Goal: Task Accomplishment & Management: Manage account settings

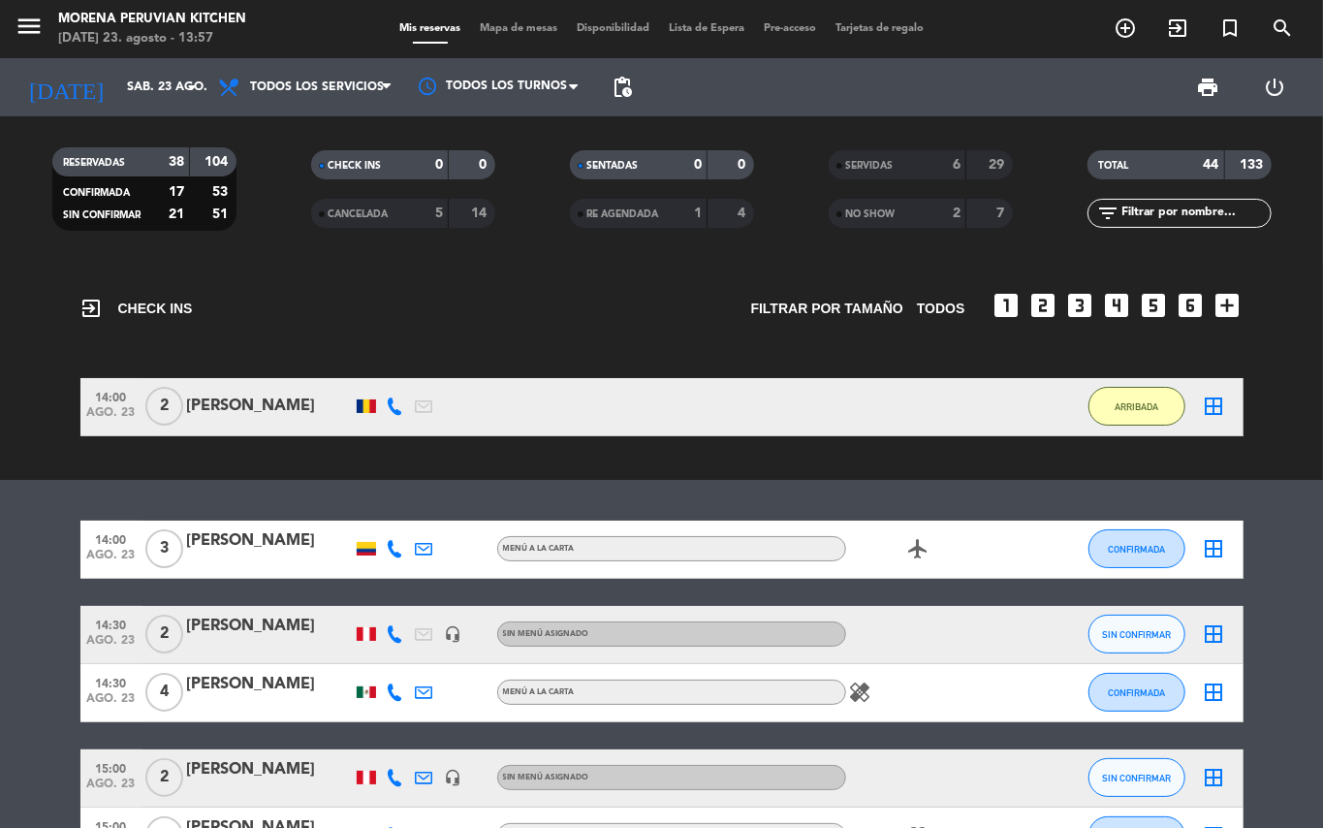
click at [913, 160] on div "SERVIDAS" at bounding box center [878, 165] width 89 height 22
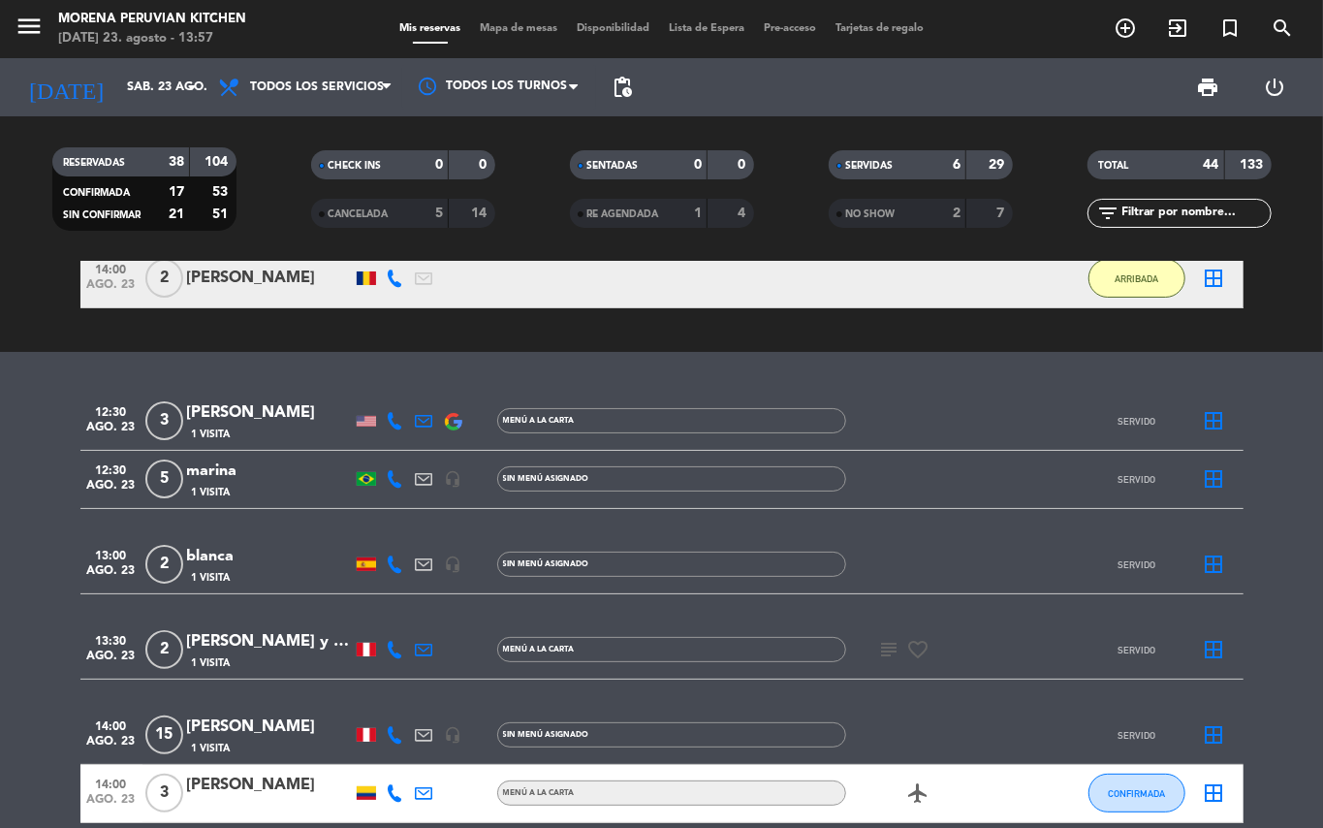
scroll to position [129, 0]
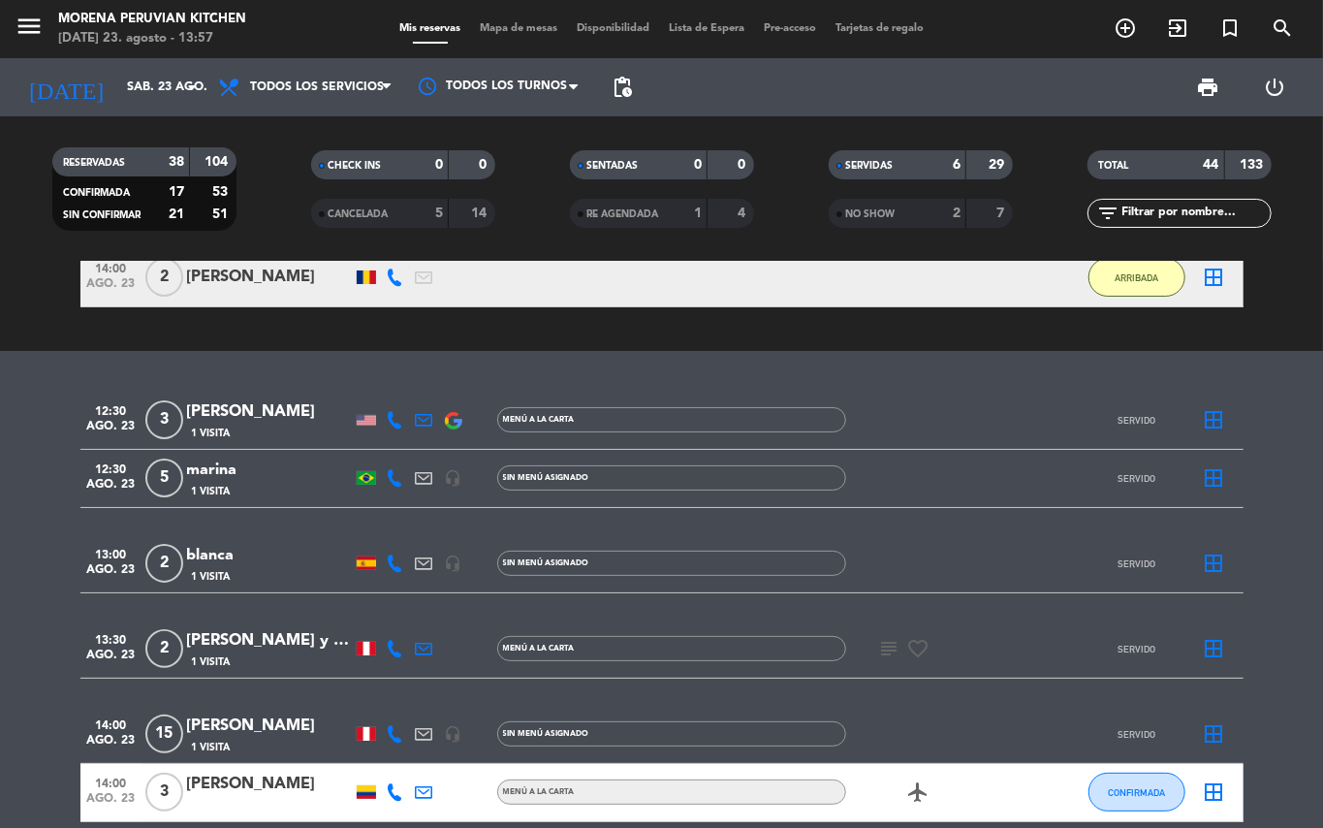
click at [890, 638] on icon "subject" at bounding box center [889, 648] width 23 height 23
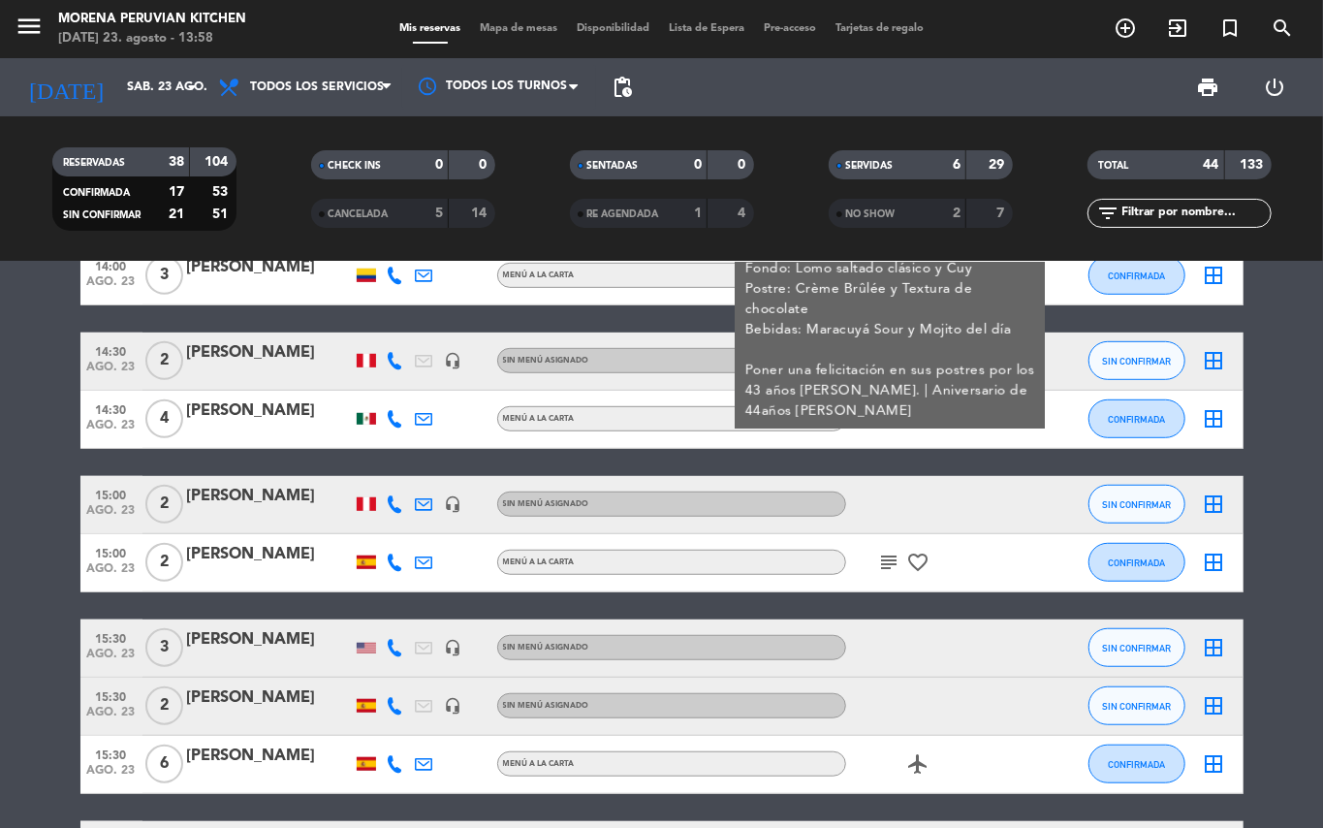
scroll to position [388, 0]
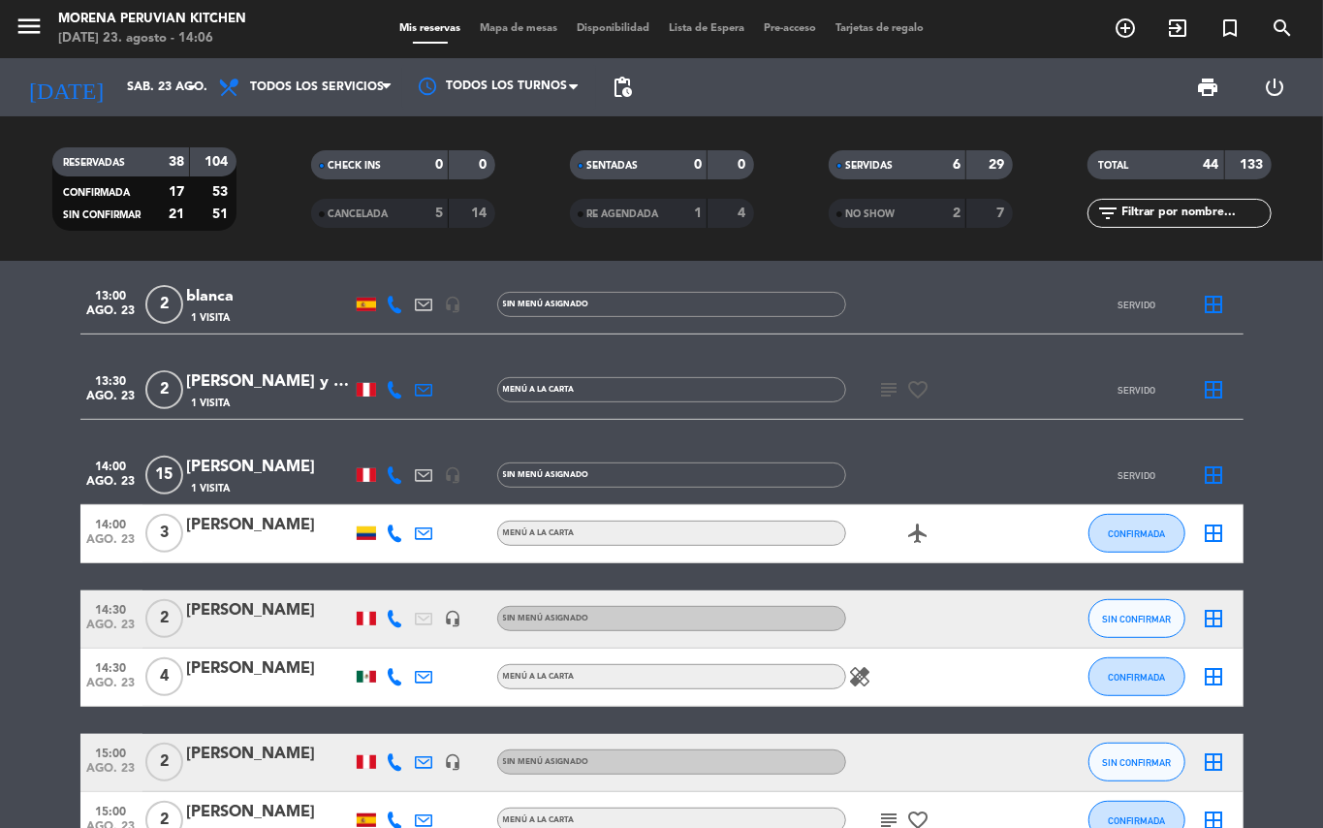
click at [905, 171] on div "SERVIDAS" at bounding box center [878, 165] width 89 height 22
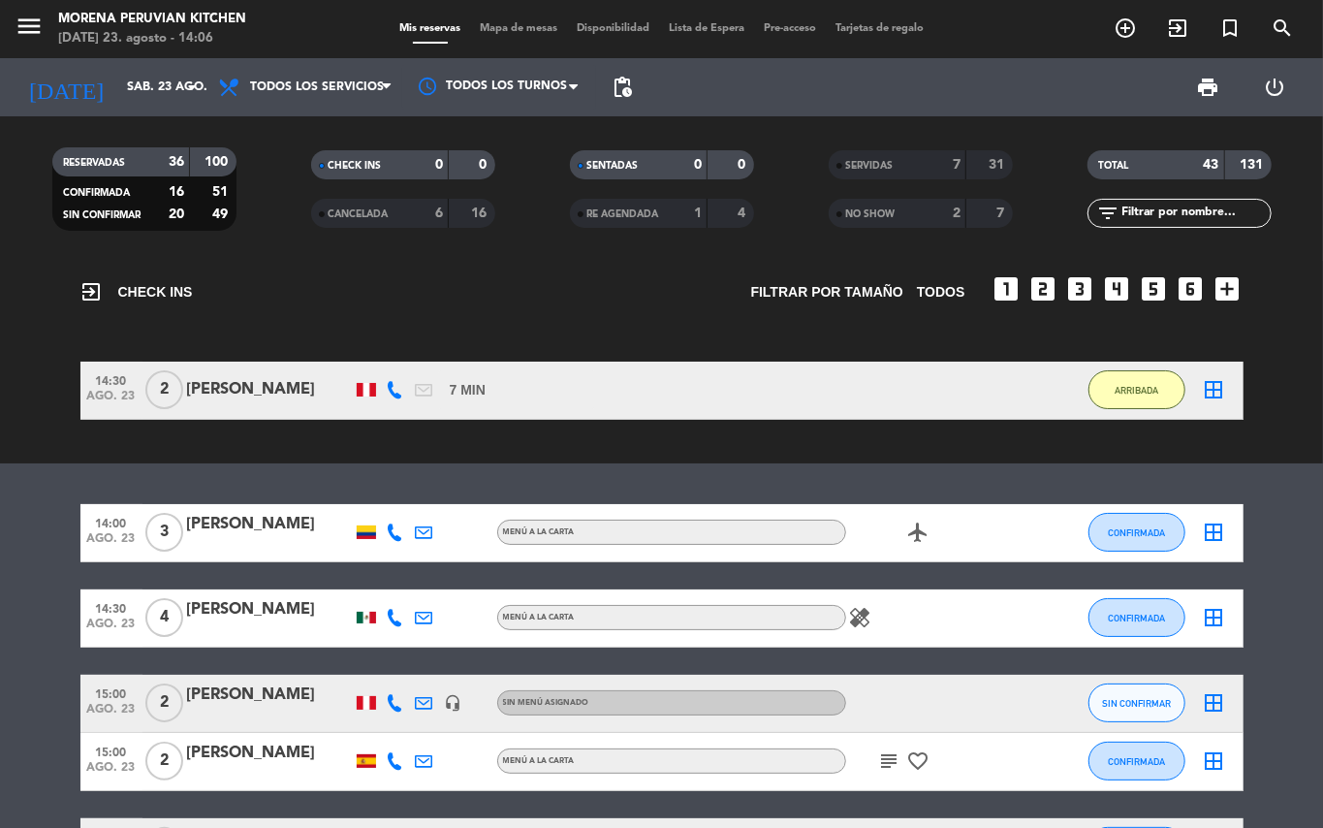
scroll to position [0, 0]
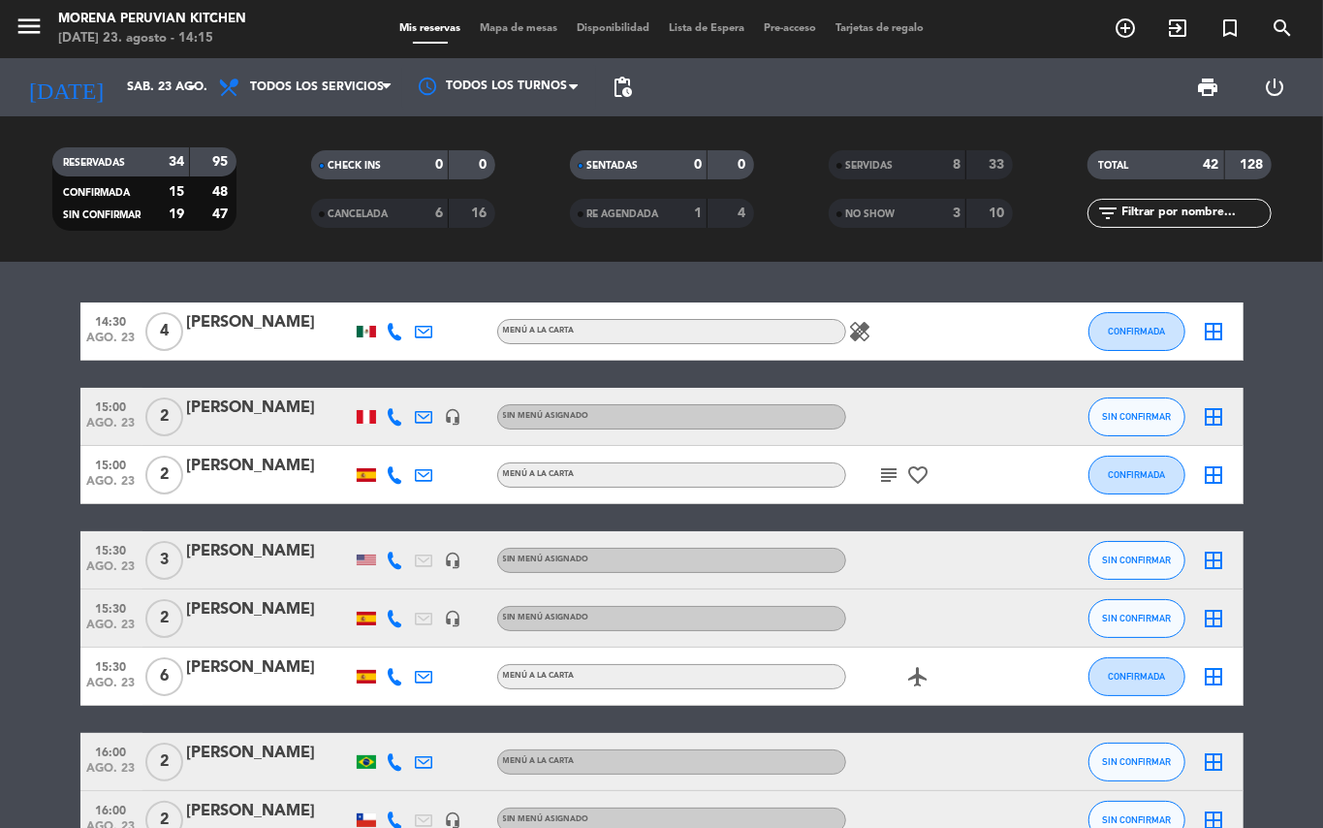
click at [863, 331] on icon "healing" at bounding box center [860, 331] width 23 height 23
click at [893, 477] on icon "subject" at bounding box center [889, 474] width 23 height 23
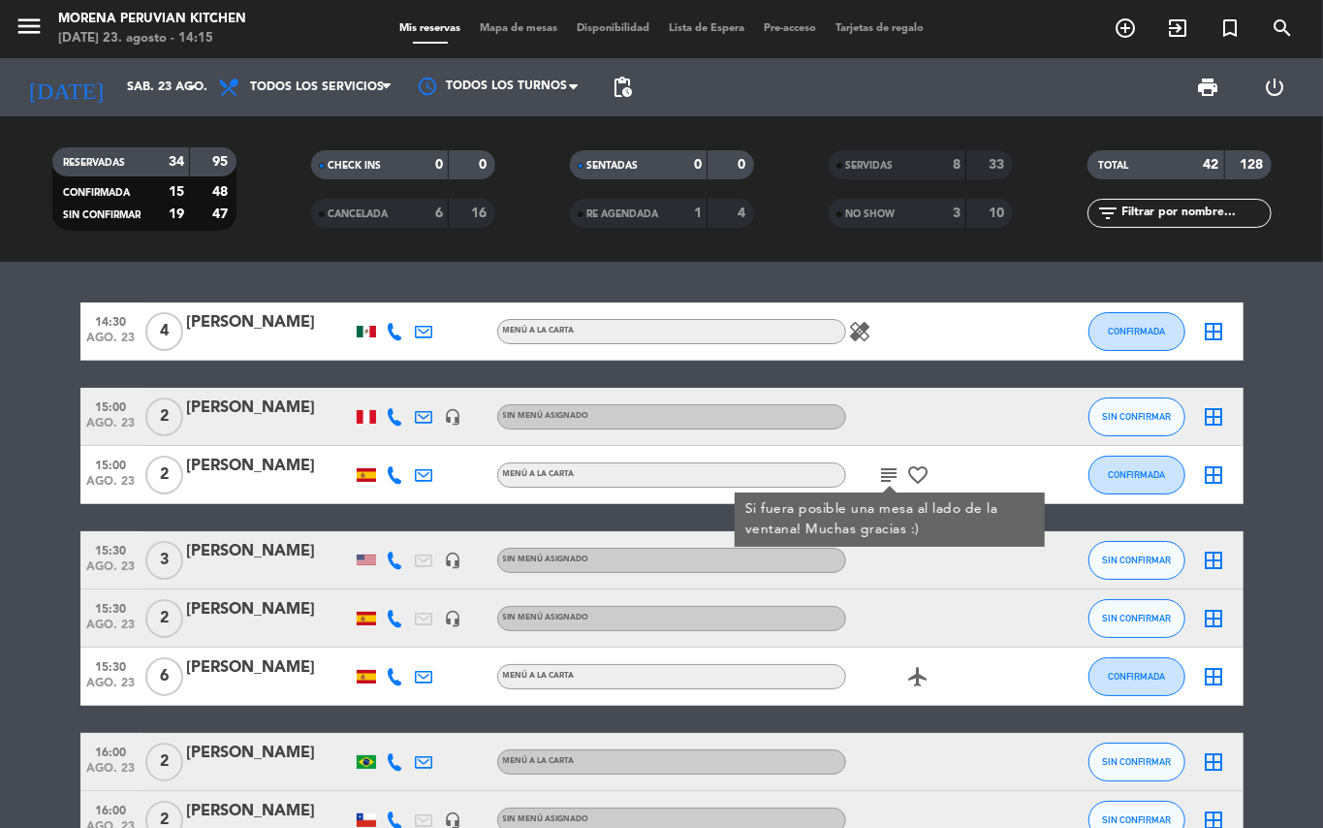
click at [893, 475] on icon "subject" at bounding box center [889, 474] width 23 height 23
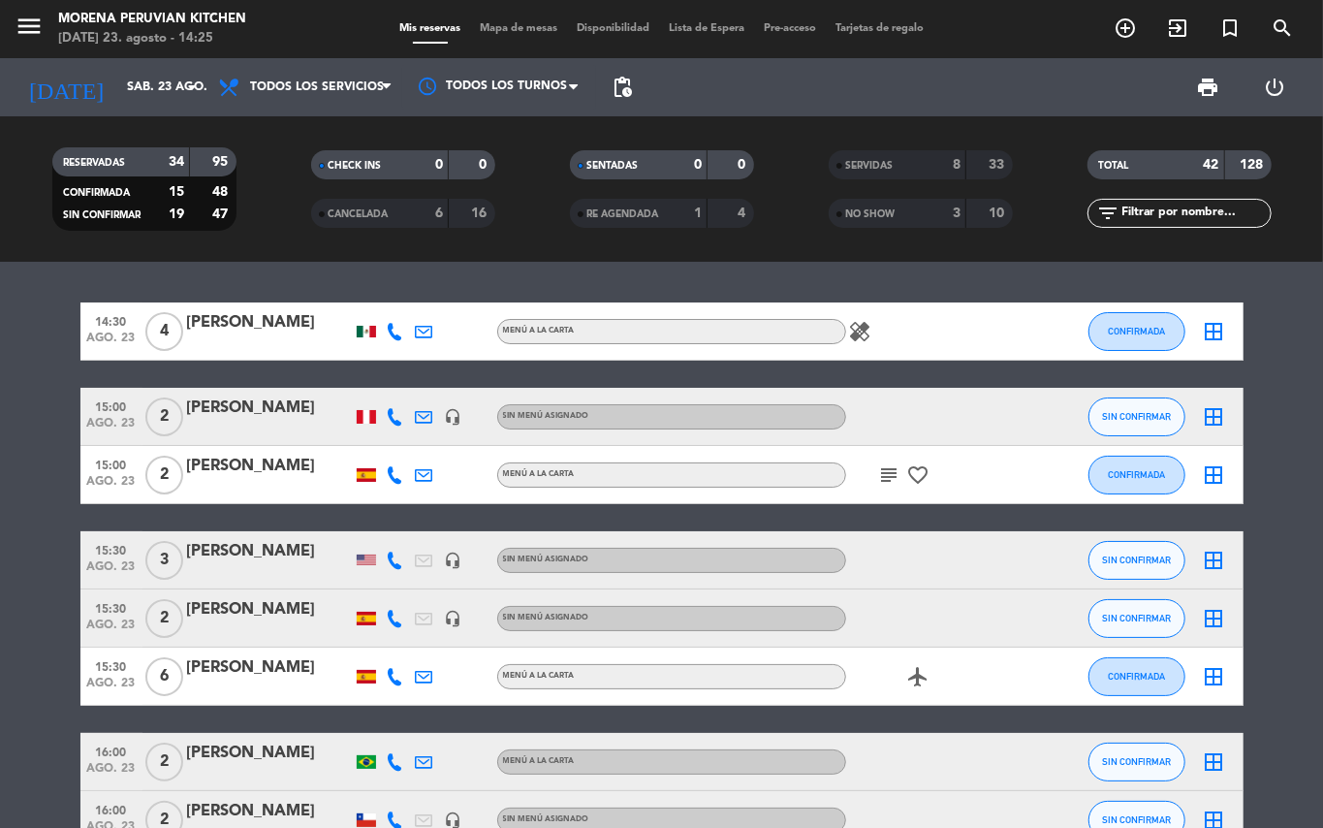
click at [867, 326] on icon "healing" at bounding box center [860, 331] width 23 height 23
click at [885, 481] on icon "subject" at bounding box center [889, 474] width 23 height 23
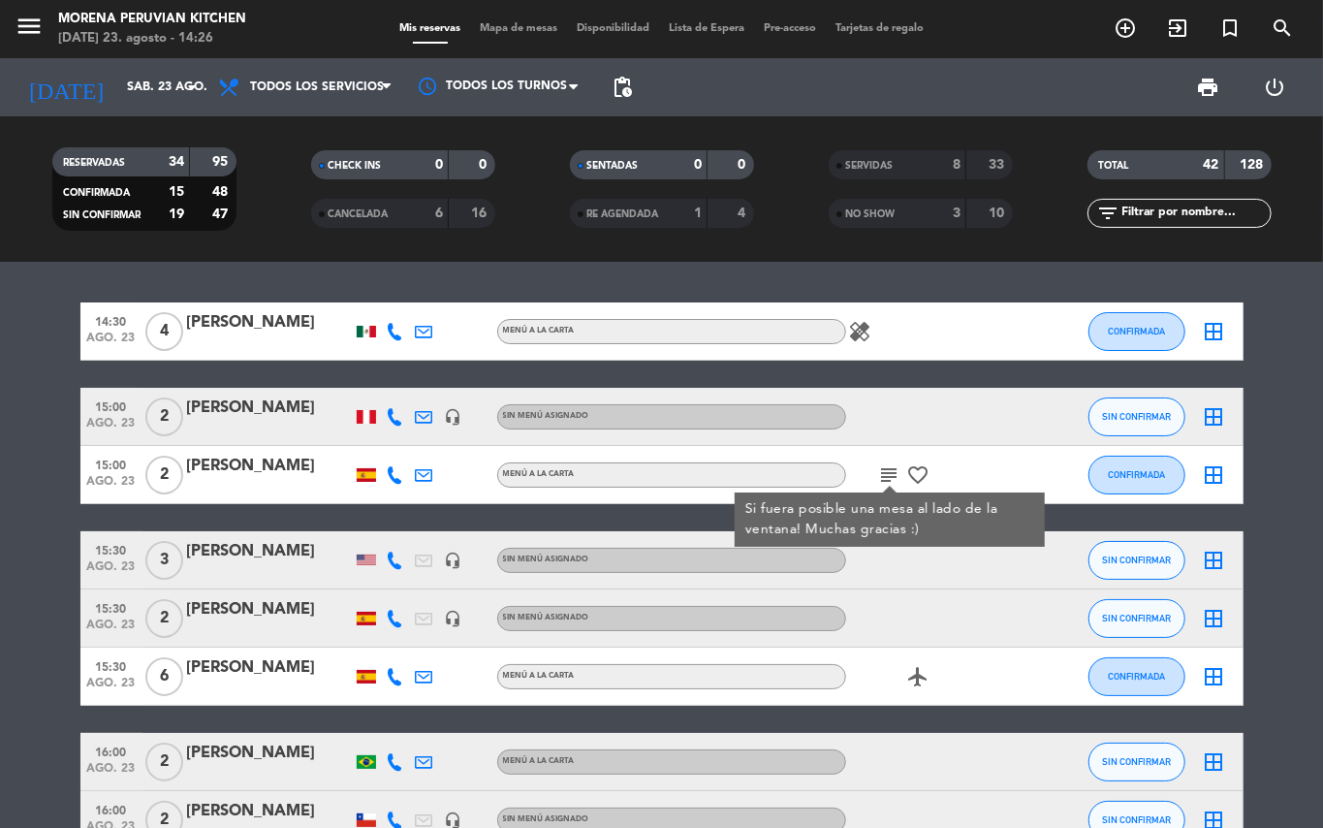
click at [933, 665] on div "airplanemode_active" at bounding box center [933, 676] width 175 height 57
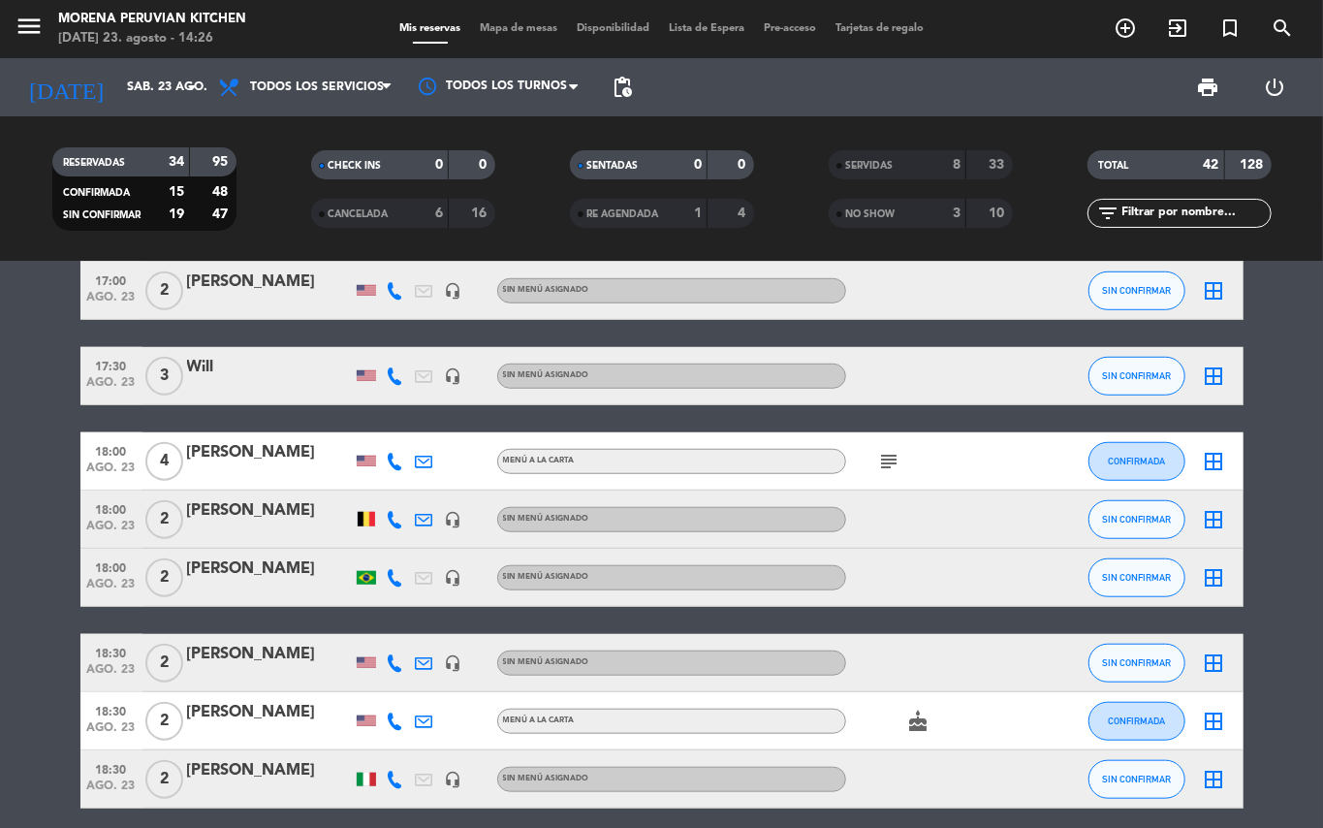
scroll to position [905, 0]
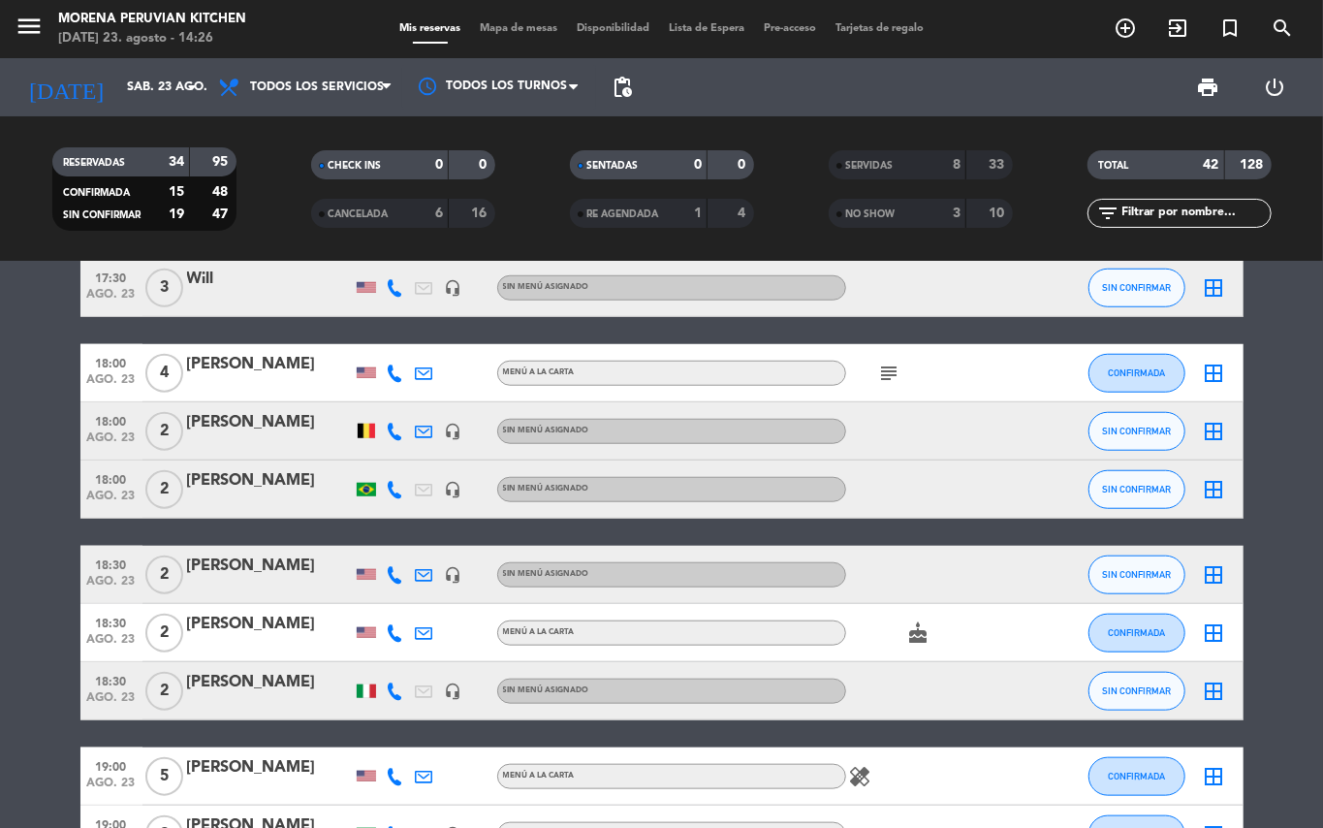
click at [896, 377] on icon "subject" at bounding box center [889, 373] width 23 height 23
click at [894, 377] on icon "subject" at bounding box center [889, 373] width 23 height 23
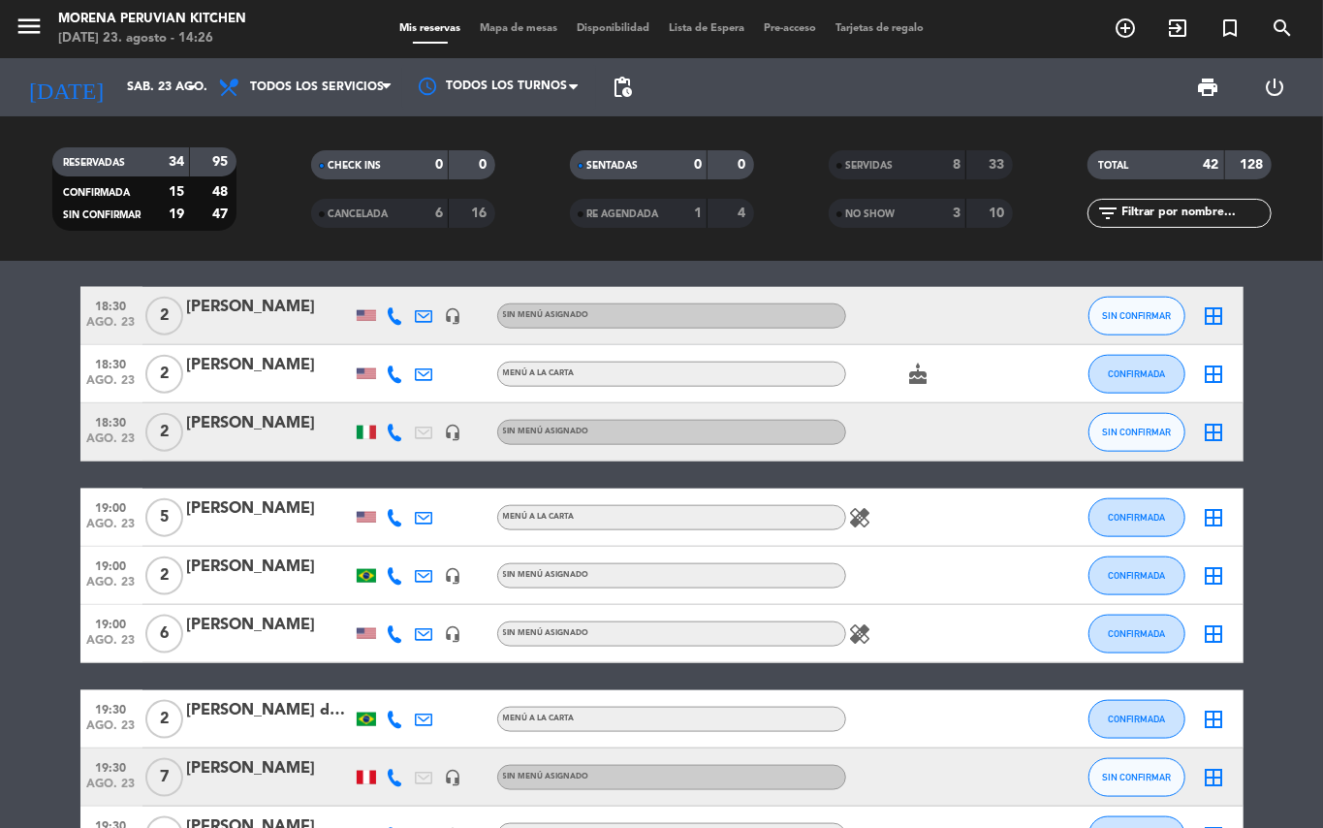
click at [866, 518] on icon "healing" at bounding box center [860, 517] width 23 height 23
click at [867, 518] on icon "healing" at bounding box center [860, 517] width 23 height 23
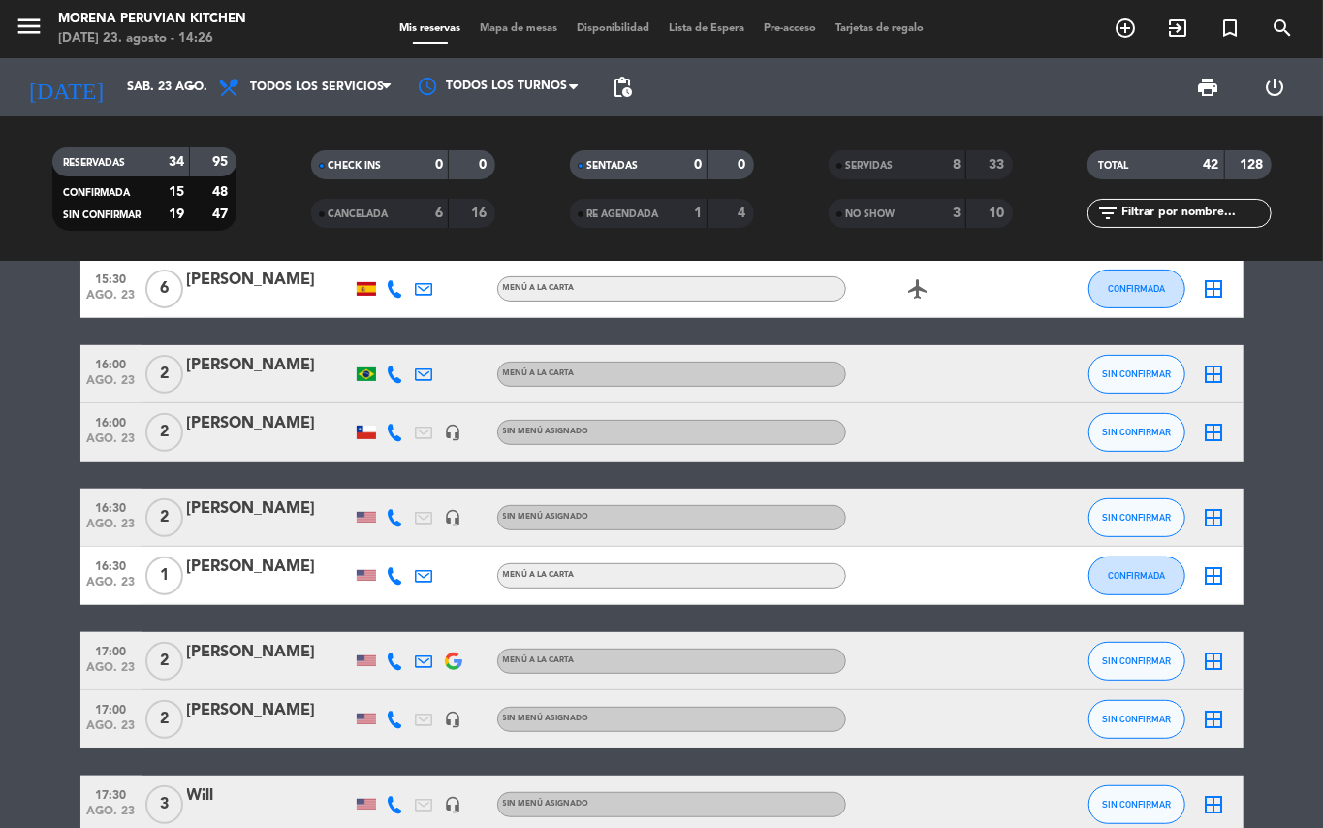
scroll to position [0, 0]
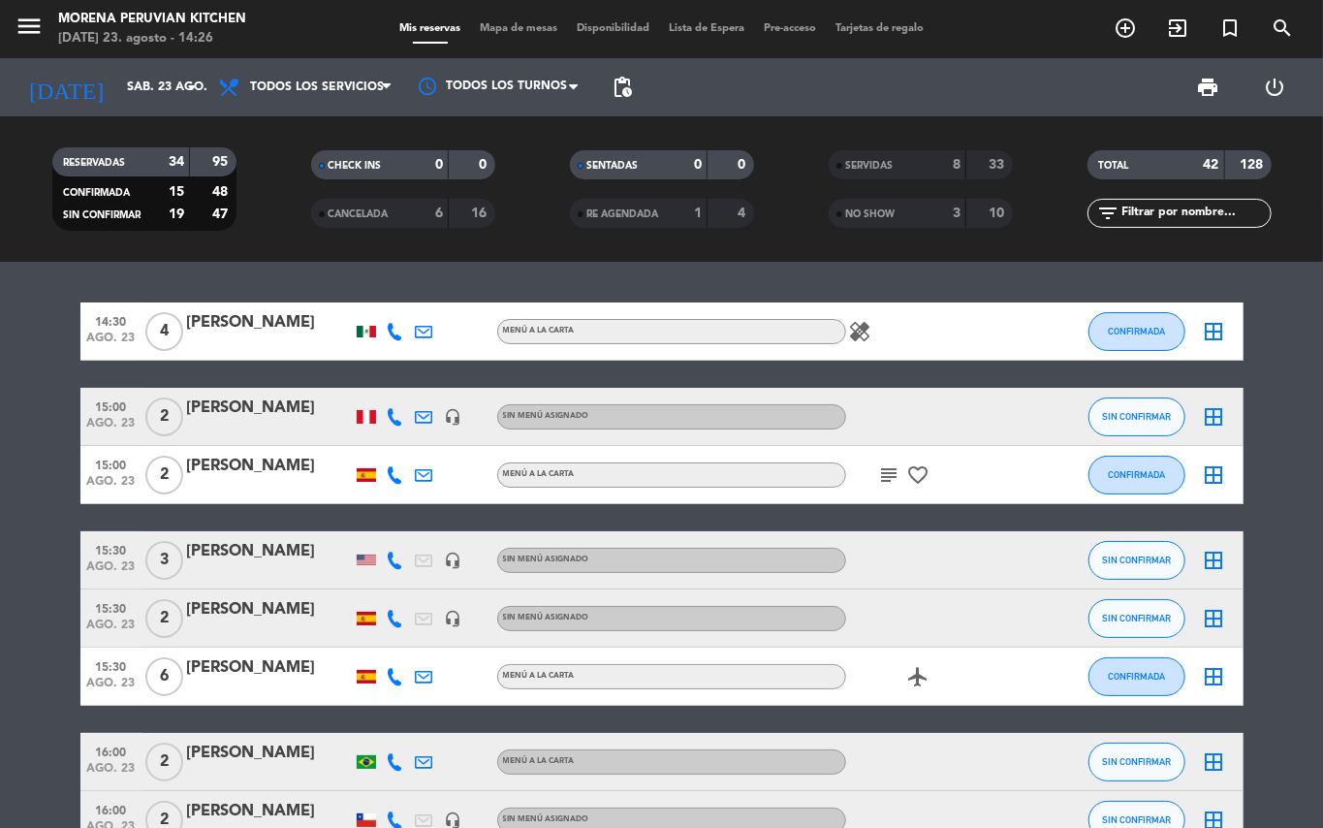
click at [922, 159] on div "8" at bounding box center [941, 165] width 39 height 22
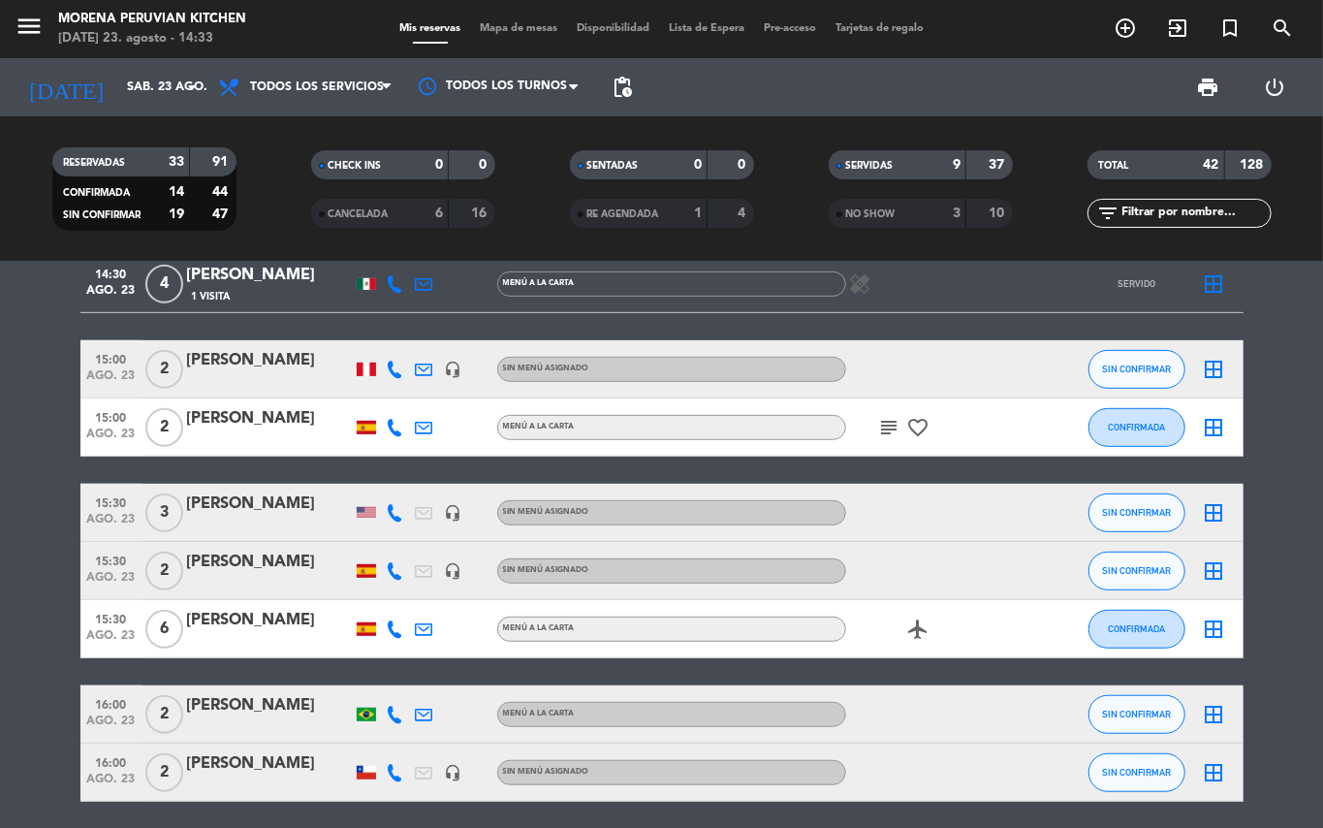
scroll to position [517, 0]
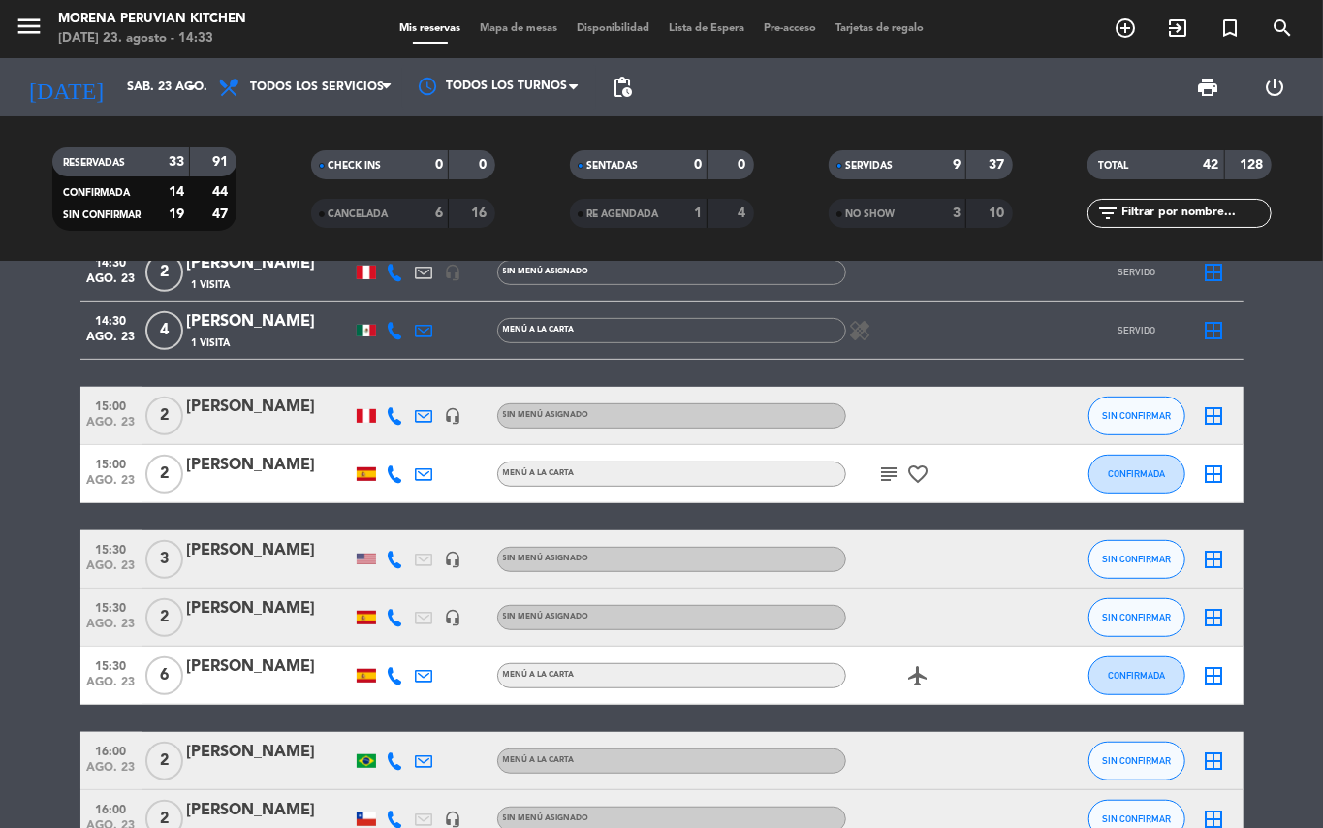
click at [889, 469] on icon "subject" at bounding box center [889, 473] width 23 height 23
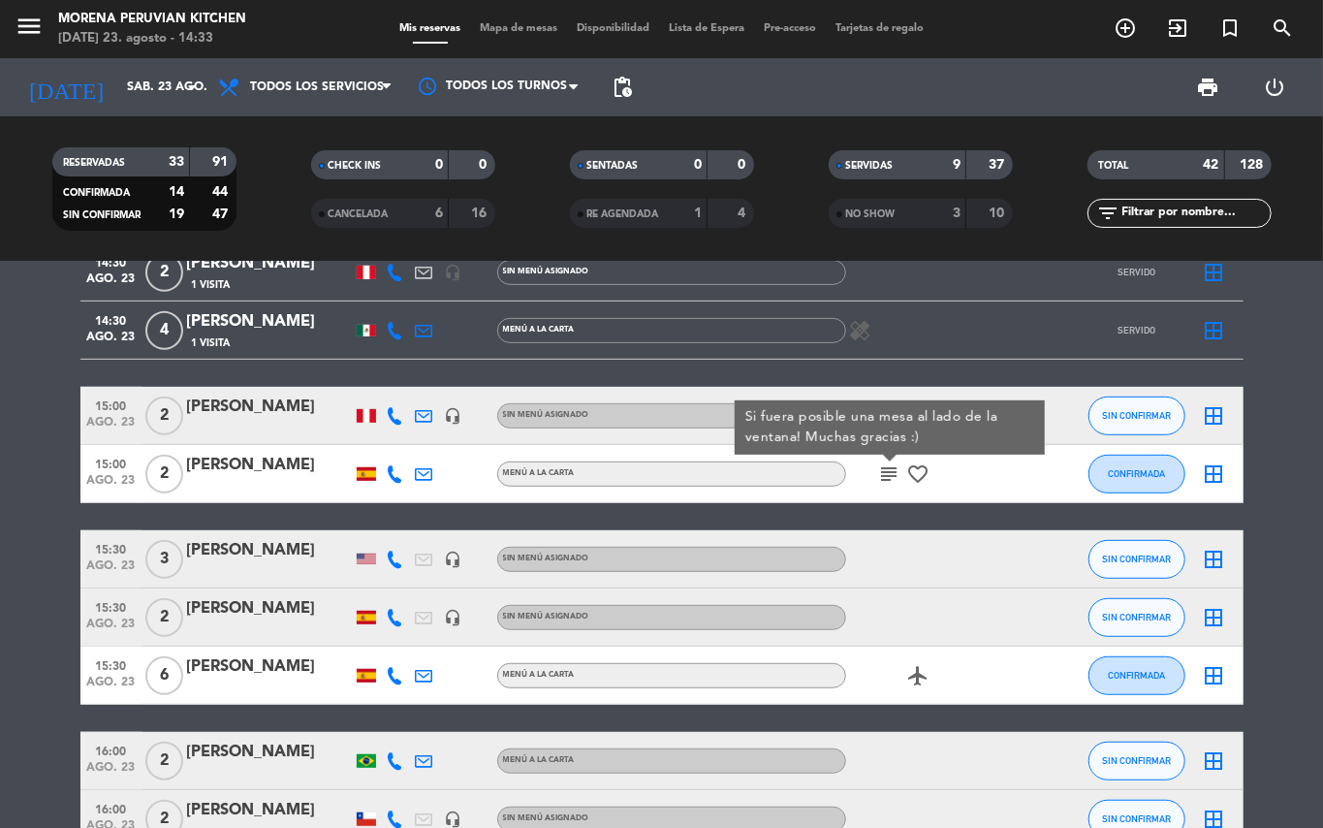
click at [889, 469] on icon "subject" at bounding box center [889, 473] width 23 height 23
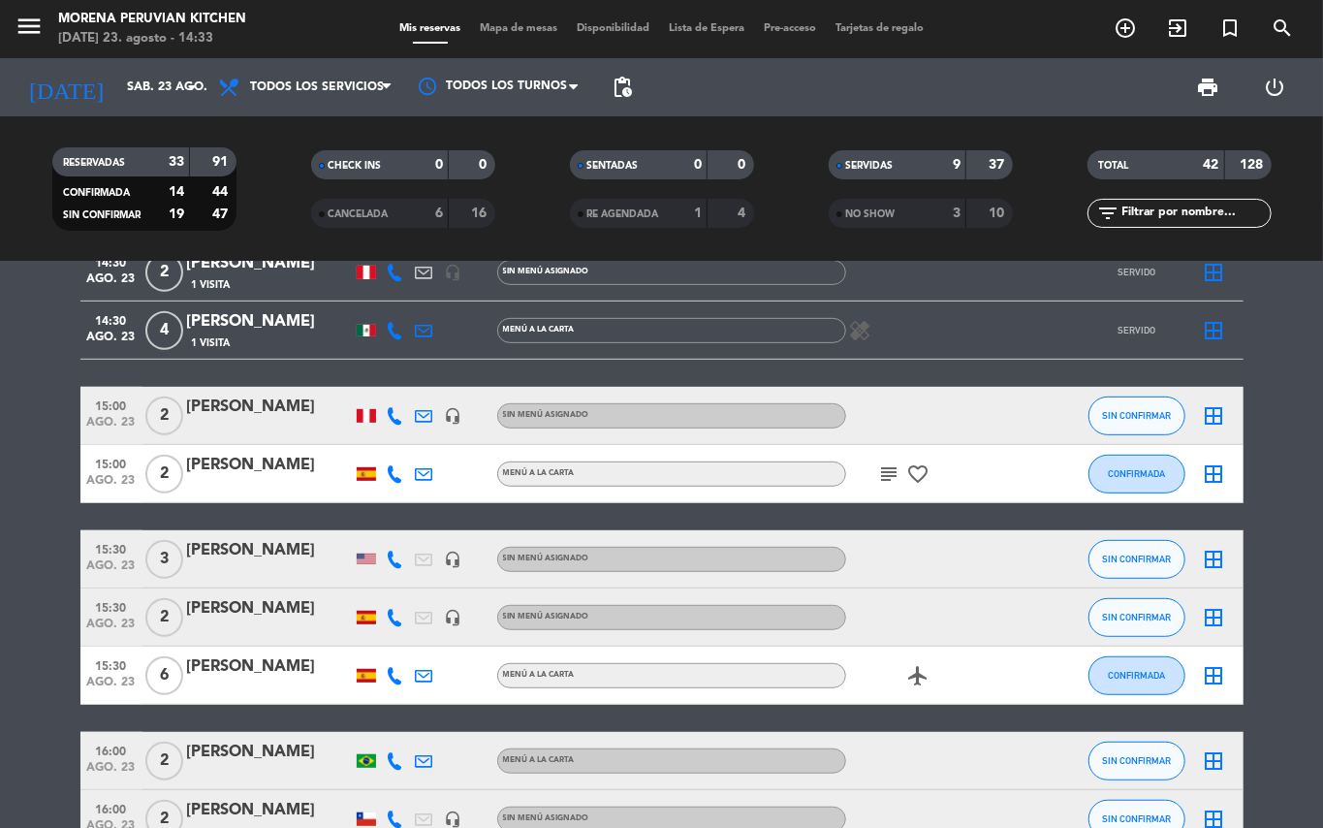
scroll to position [388, 0]
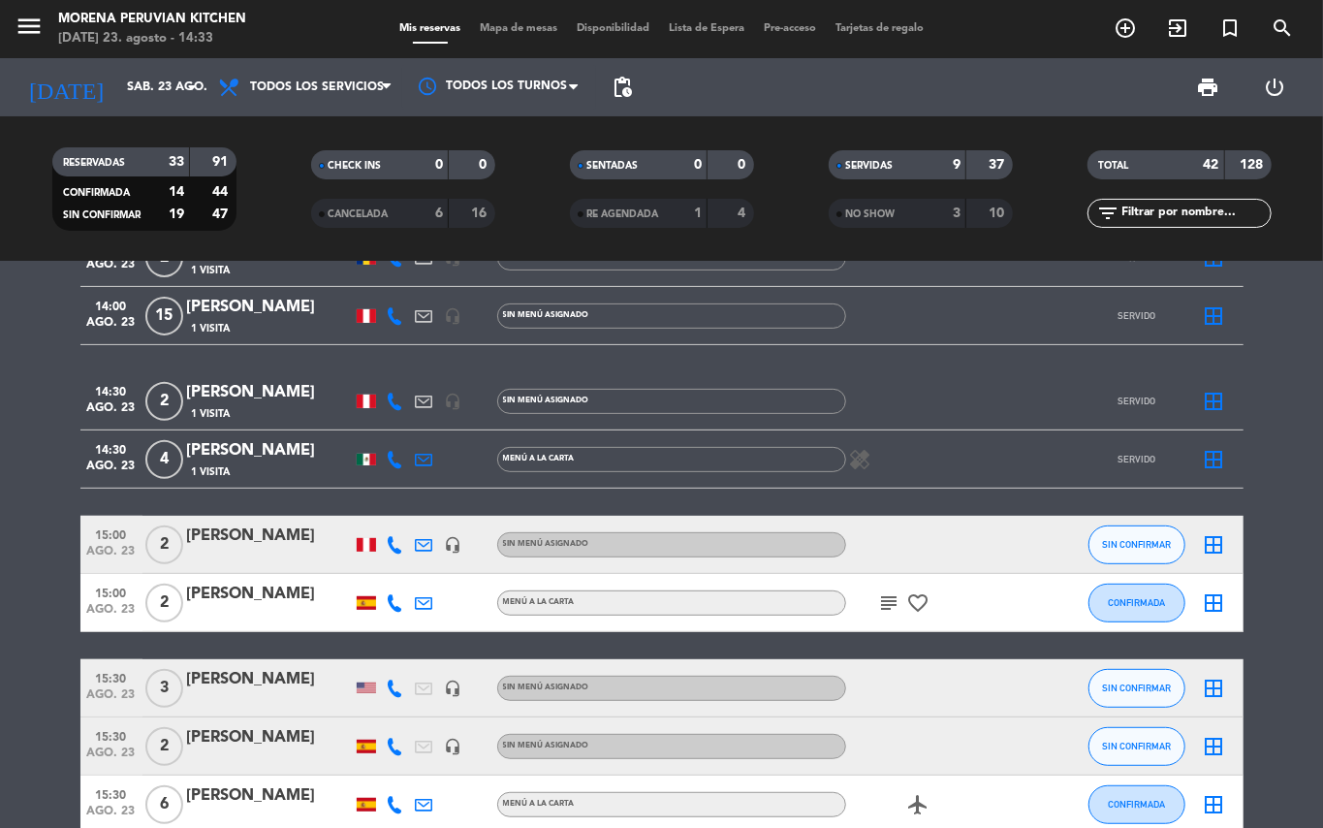
click at [859, 455] on icon "healing" at bounding box center [860, 459] width 23 height 23
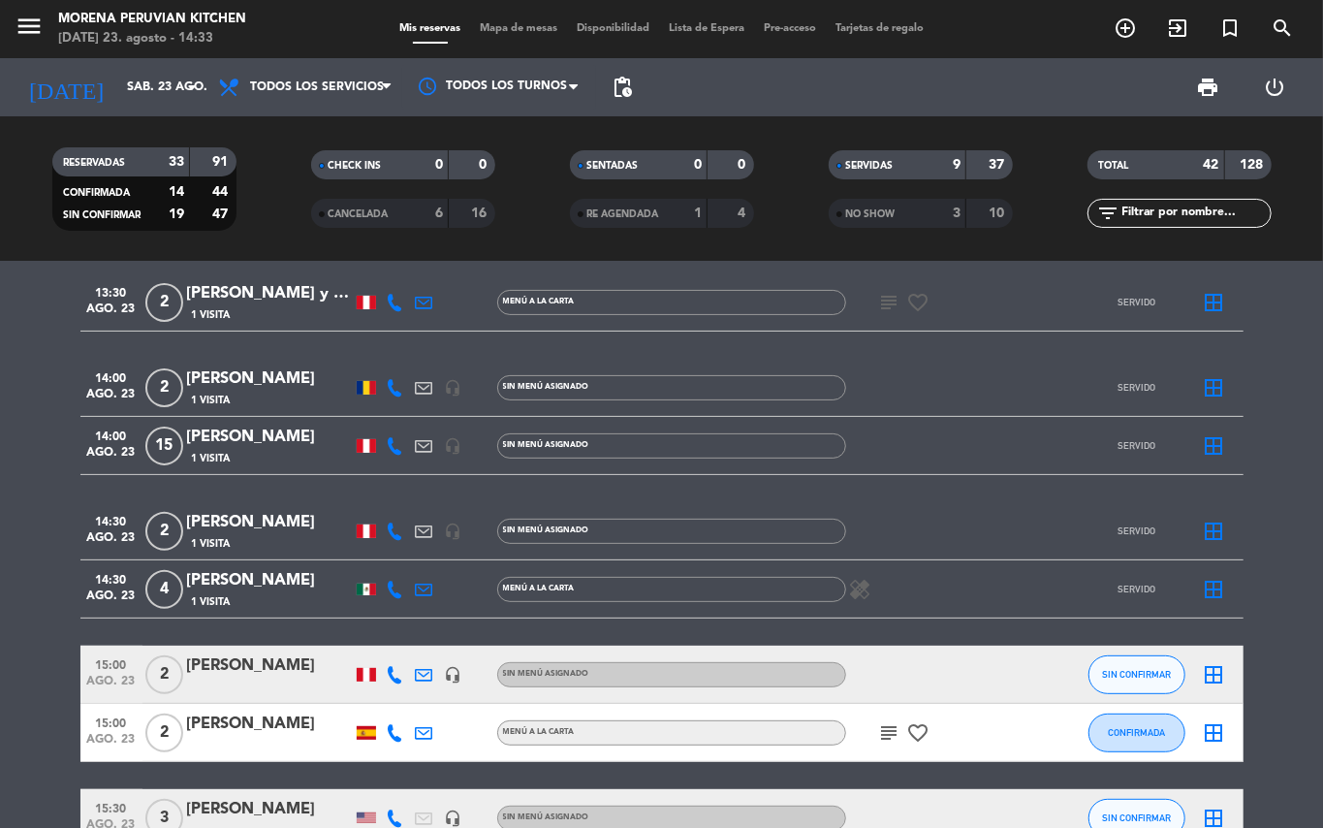
scroll to position [129, 0]
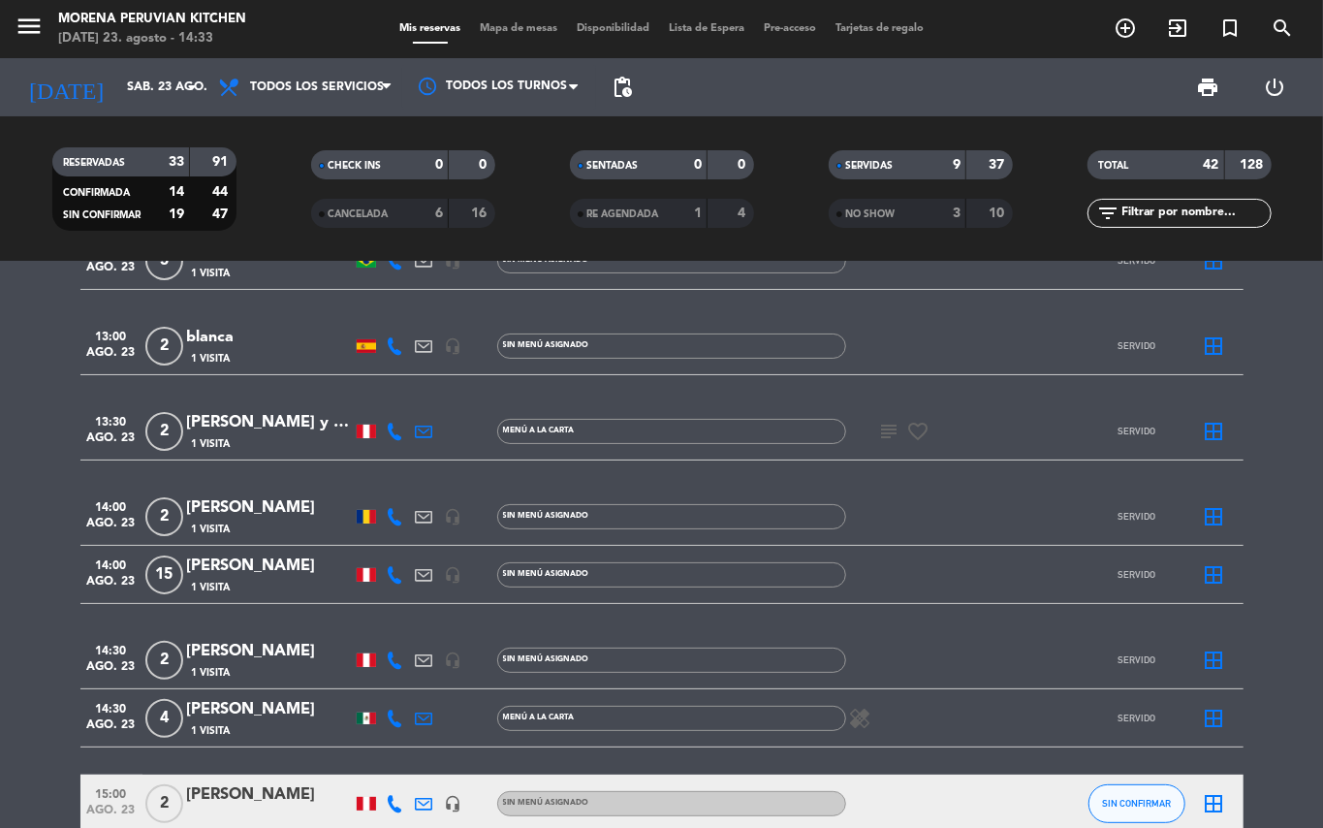
click at [885, 428] on icon "subject" at bounding box center [889, 431] width 23 height 23
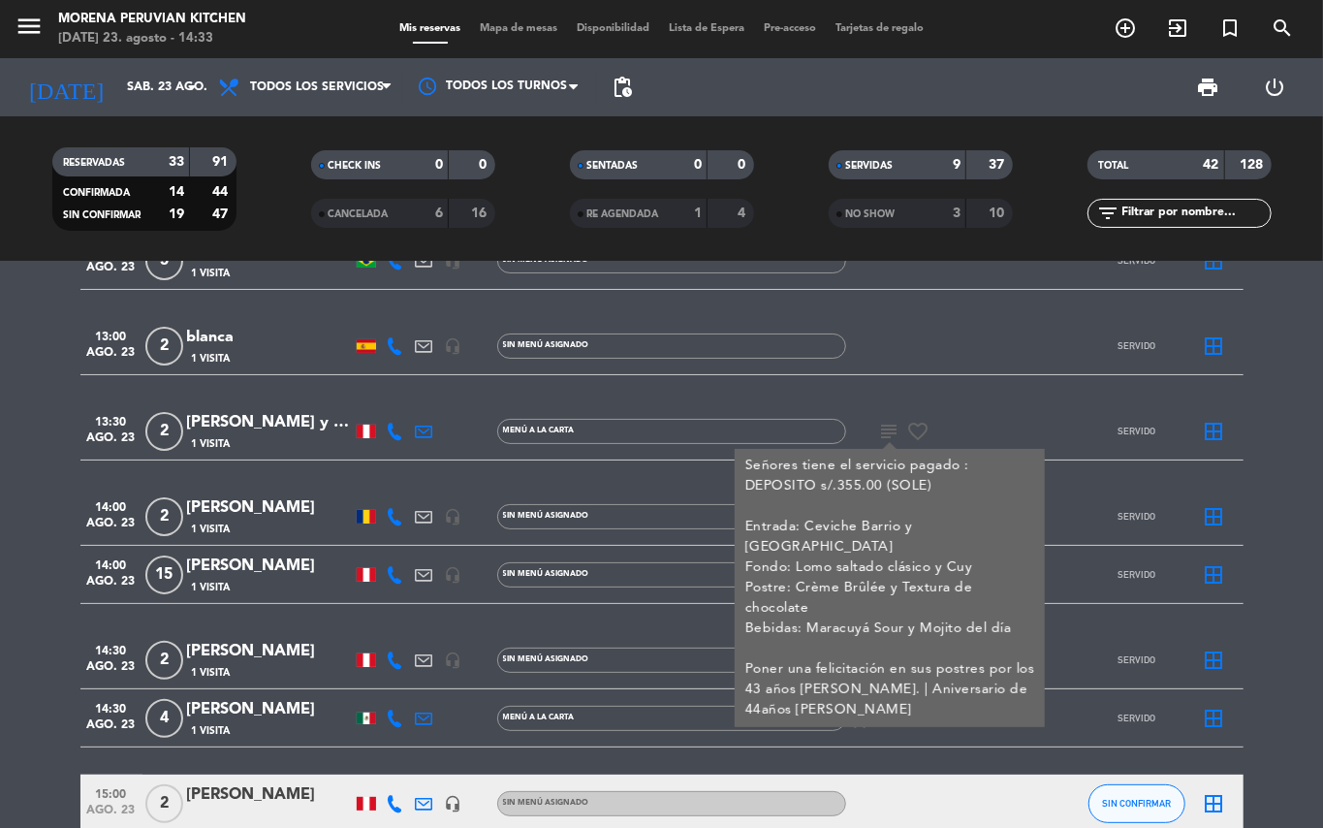
click at [885, 428] on icon "subject" at bounding box center [889, 431] width 23 height 23
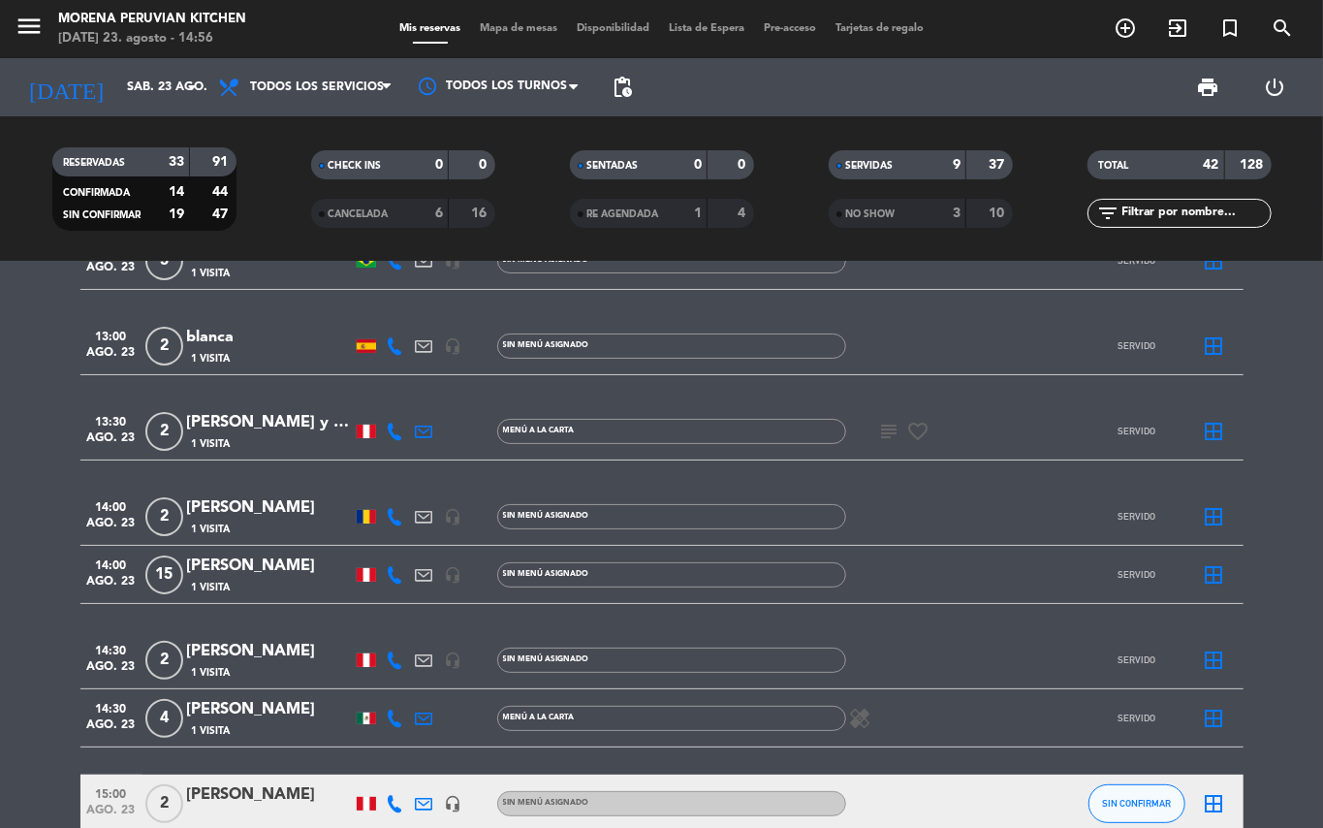
click at [885, 430] on icon "subject" at bounding box center [889, 431] width 23 height 23
